Goal: Check status: Check status

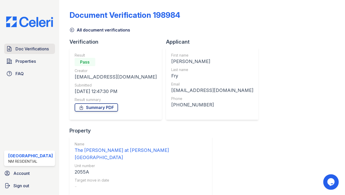
click at [32, 47] on span "Doc Verifications" at bounding box center [32, 49] width 33 height 6
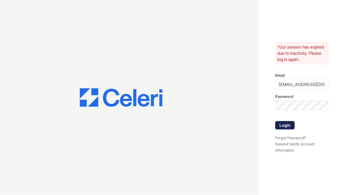
click at [284, 127] on button "Login" at bounding box center [285, 125] width 19 height 8
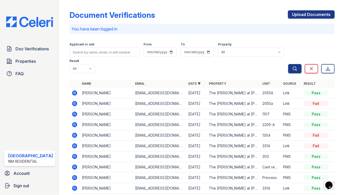
click at [72, 133] on icon at bounding box center [74, 135] width 5 height 5
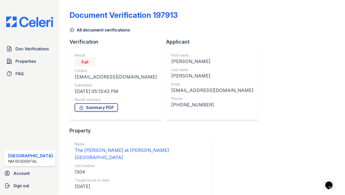
scroll to position [35, 0]
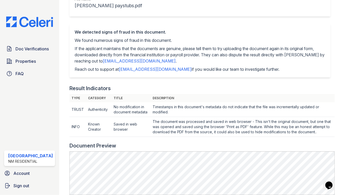
scroll to position [170, 0]
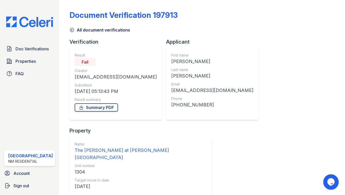
scroll to position [35, 0]
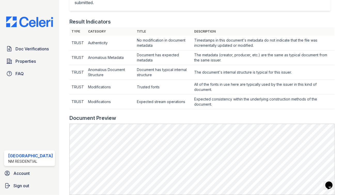
scroll to position [42, 0]
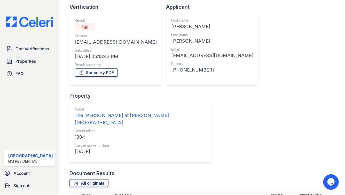
scroll to position [35, 0]
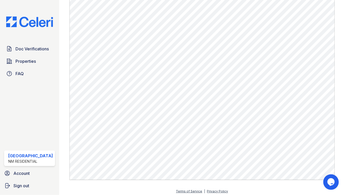
scroll to position [250, 0]
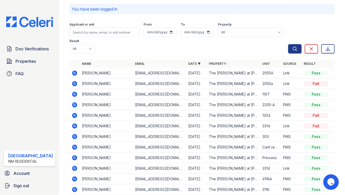
scroll to position [21, 0]
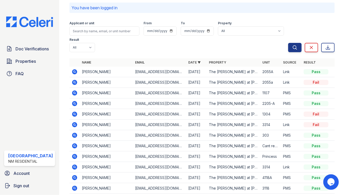
click at [72, 165] on icon at bounding box center [74, 167] width 5 height 5
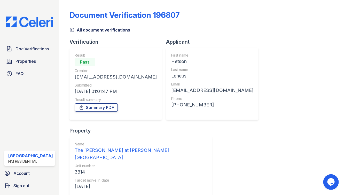
scroll to position [22, 0]
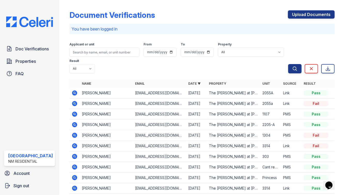
click at [72, 144] on icon at bounding box center [74, 146] width 5 height 5
